Goal: Communication & Community: Share content

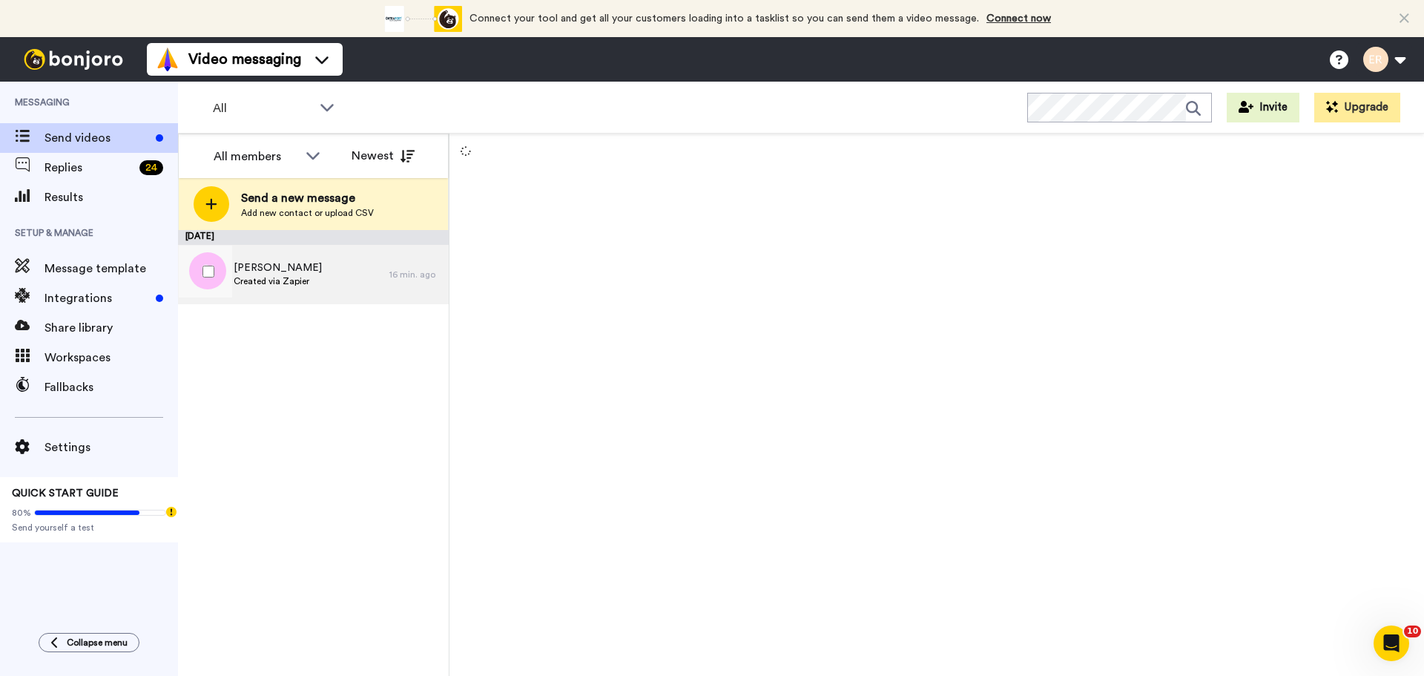
click at [337, 277] on div "[PERSON_NAME] Created via Zapier" at bounding box center [283, 274] width 211 height 59
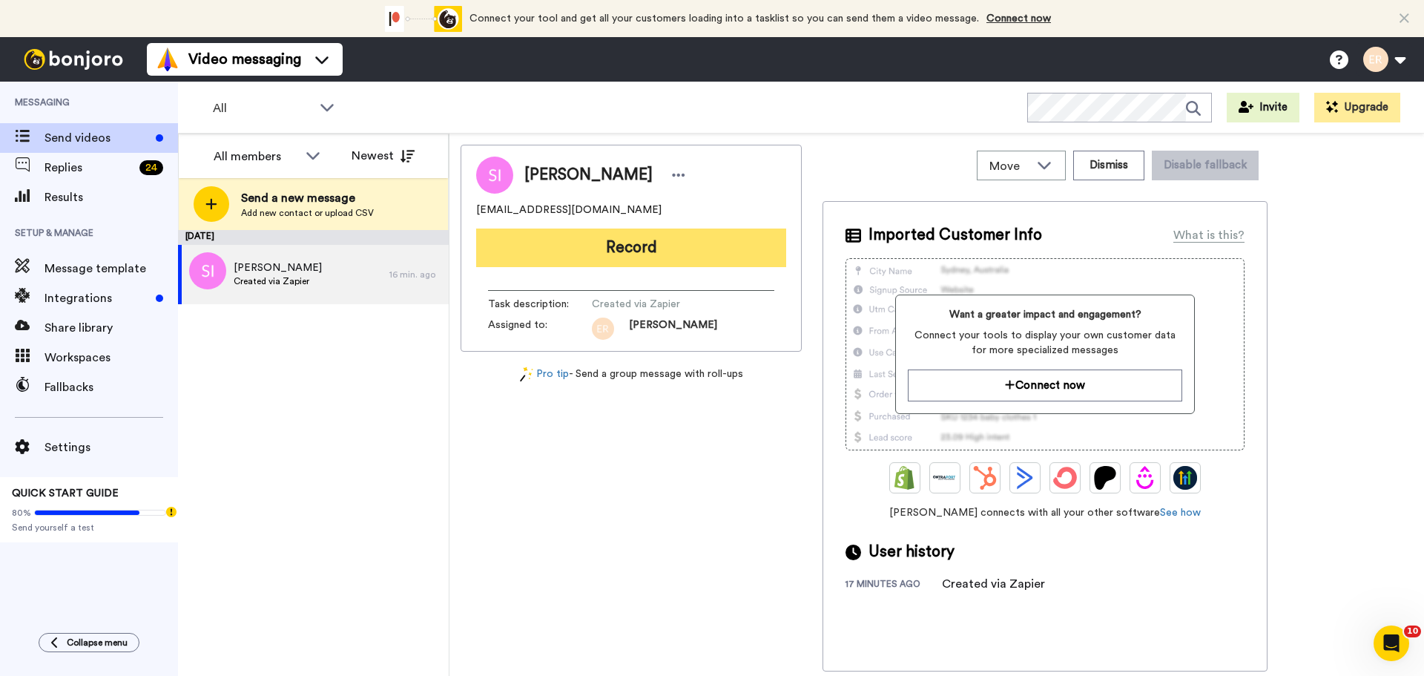
click at [664, 255] on button "Record" at bounding box center [631, 247] width 310 height 39
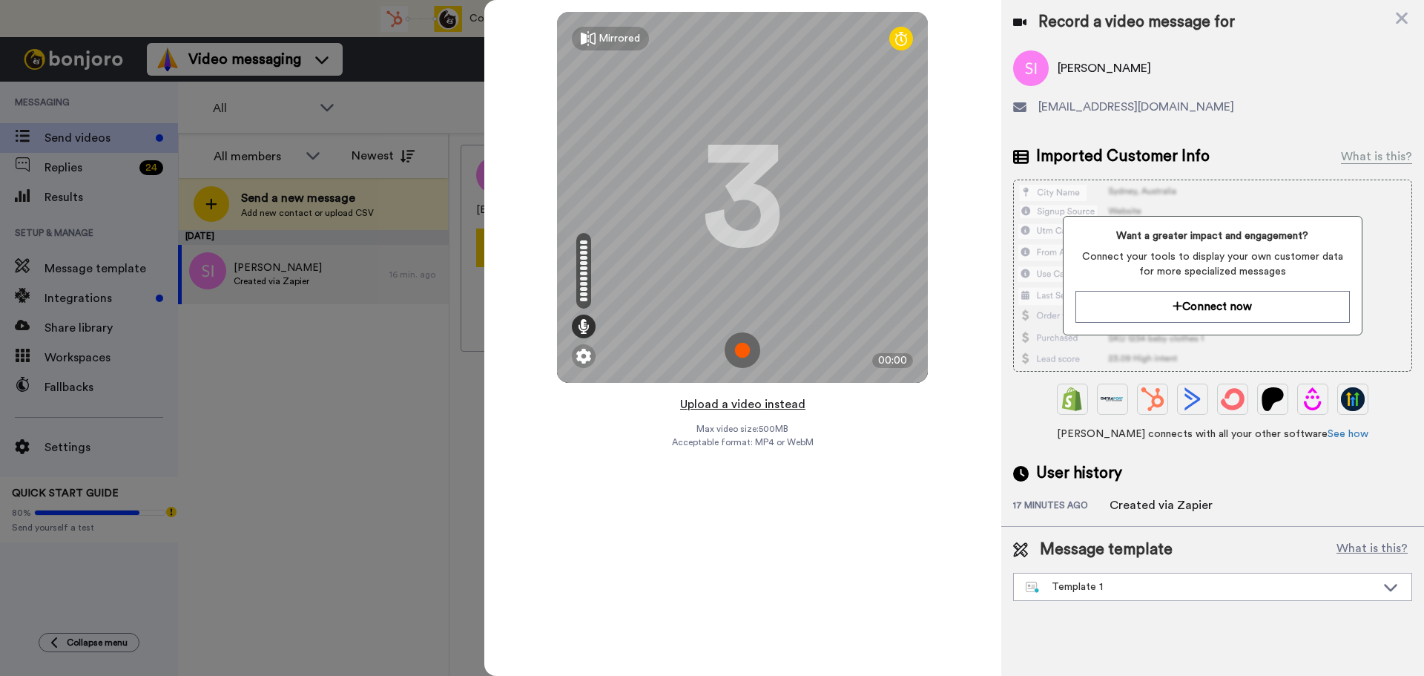
click at [748, 404] on button "Upload a video instead" at bounding box center [743, 404] width 134 height 19
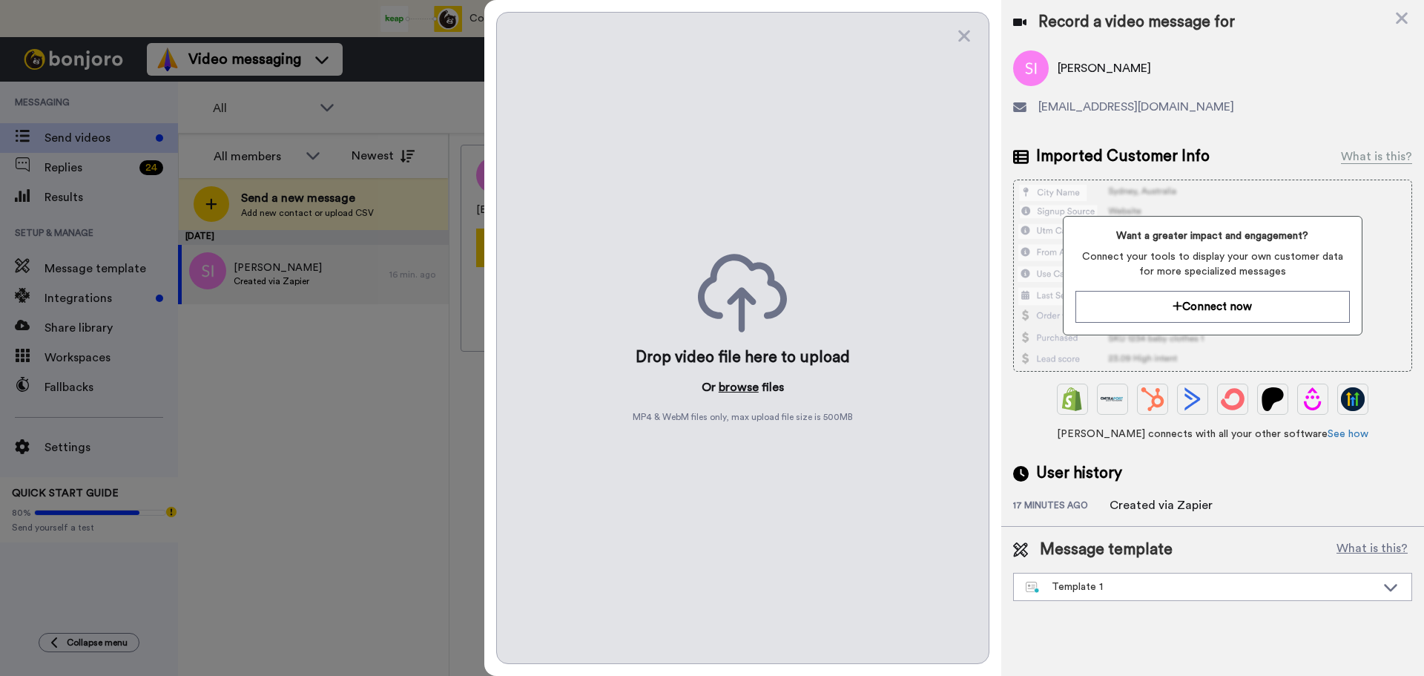
click at [737, 382] on button "browse" at bounding box center [739, 387] width 40 height 18
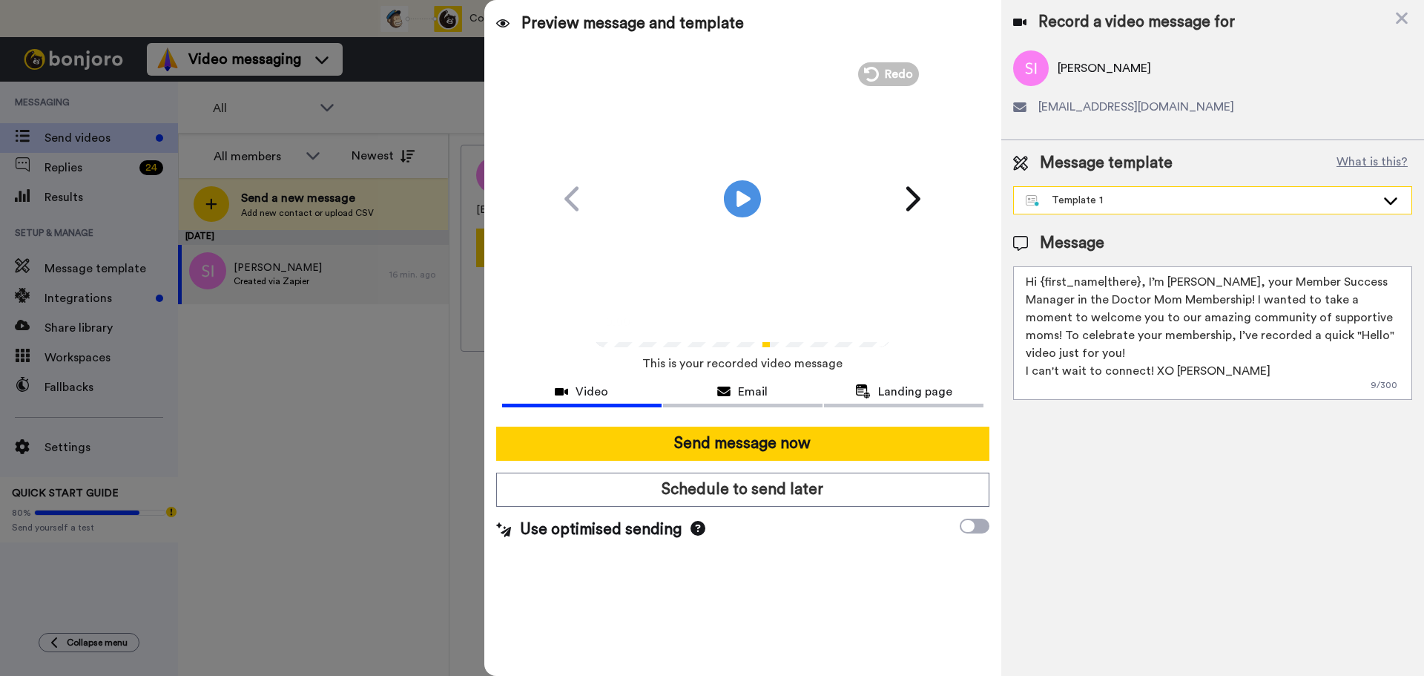
click at [1142, 193] on div "Template 1" at bounding box center [1201, 200] width 350 height 15
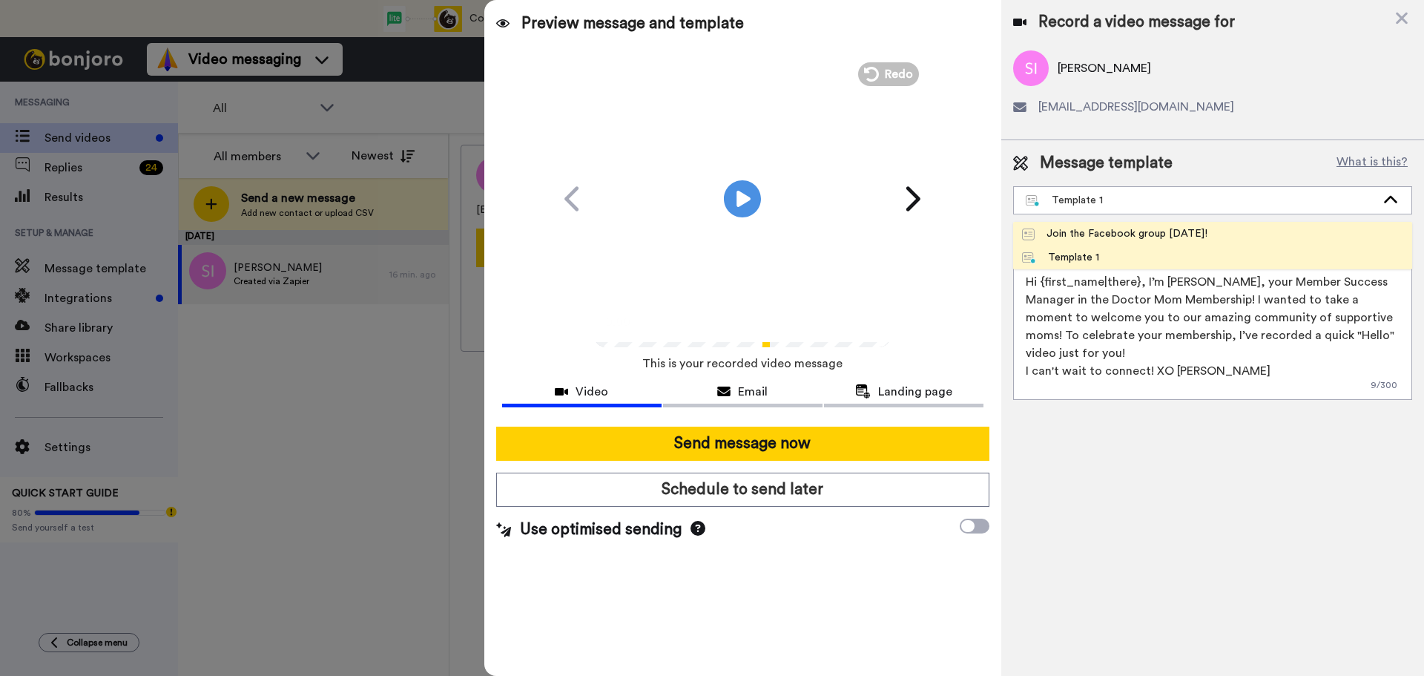
click at [1119, 230] on div "Join the Facebook group [DATE]!" at bounding box center [1114, 233] width 185 height 15
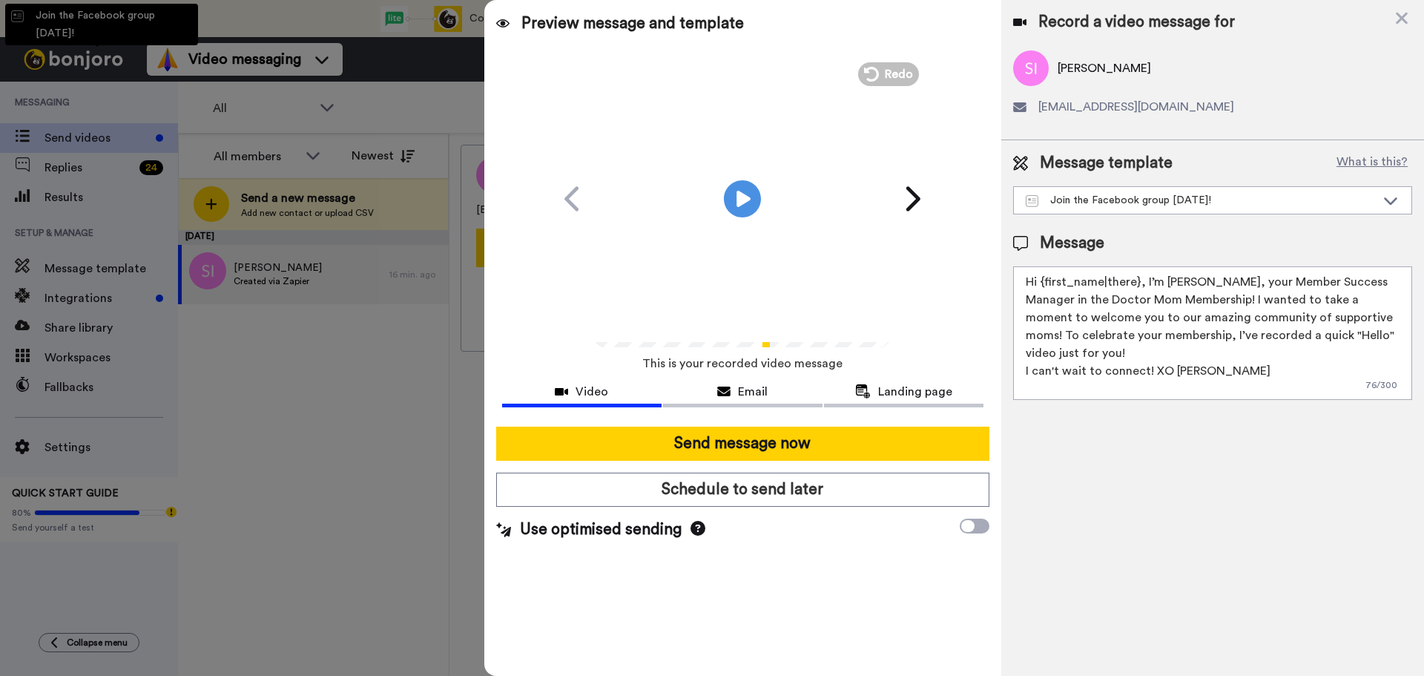
type textarea "Hello {first_name|there}, WELCOME TO THE DOCTOR MOM COMMUNITY!! WOOHOO!! I'm [P…"
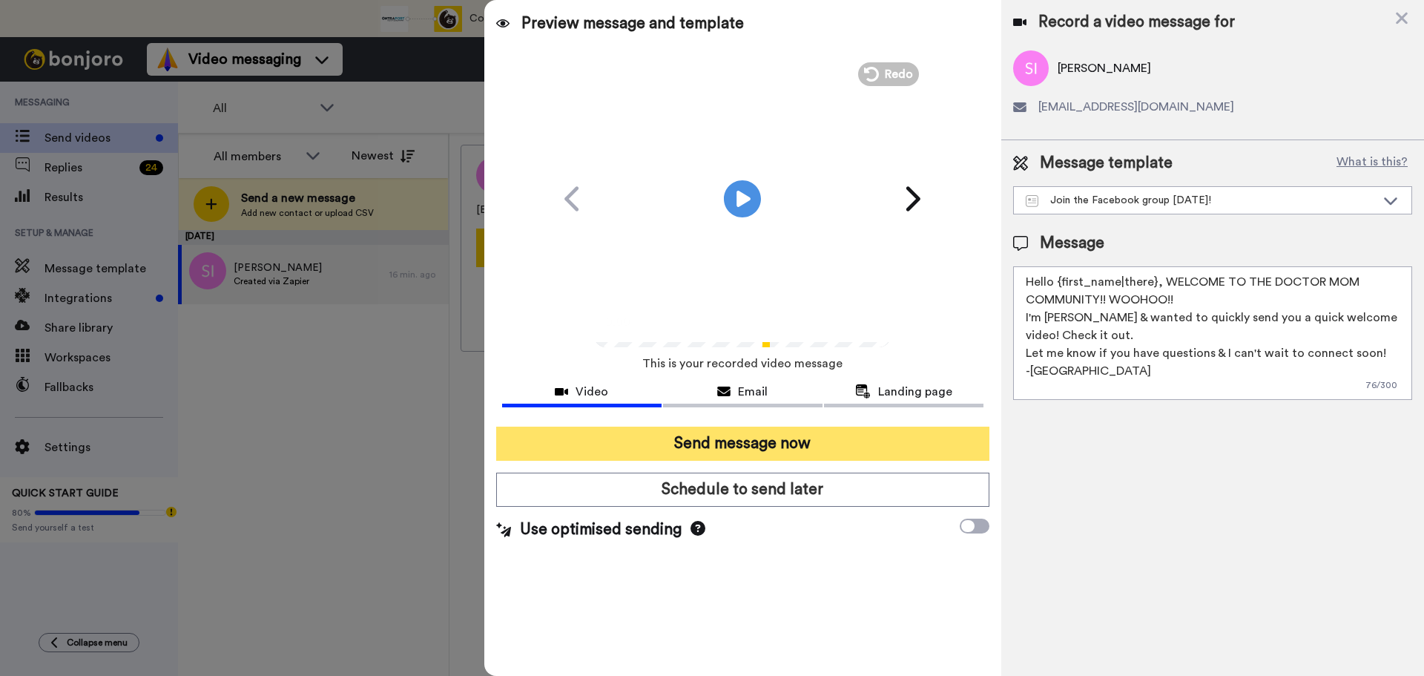
click at [823, 443] on button "Send message now" at bounding box center [742, 444] width 493 height 34
